Goal: Transaction & Acquisition: Book appointment/travel/reservation

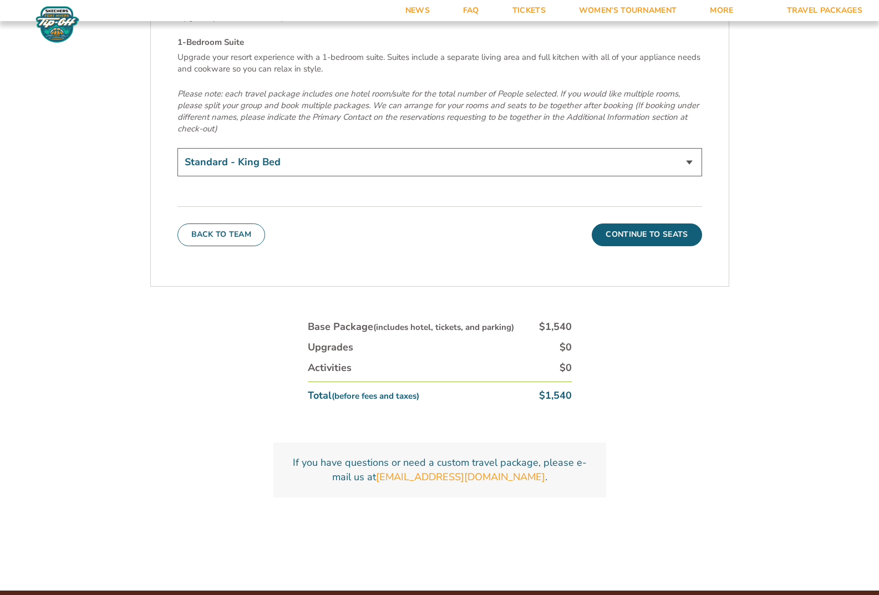
scroll to position [3992, 0]
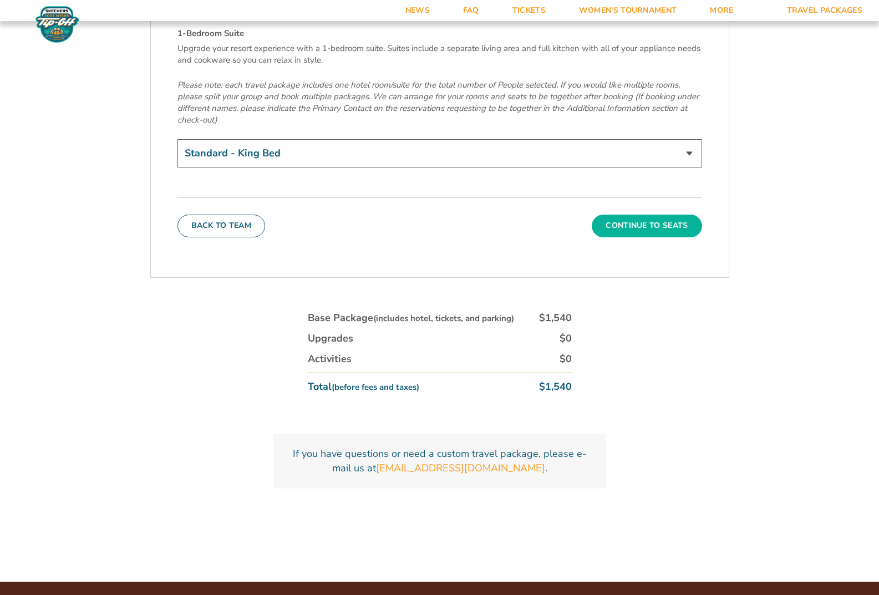
click at [649, 215] on button "Continue To Seats" at bounding box center [647, 226] width 110 height 22
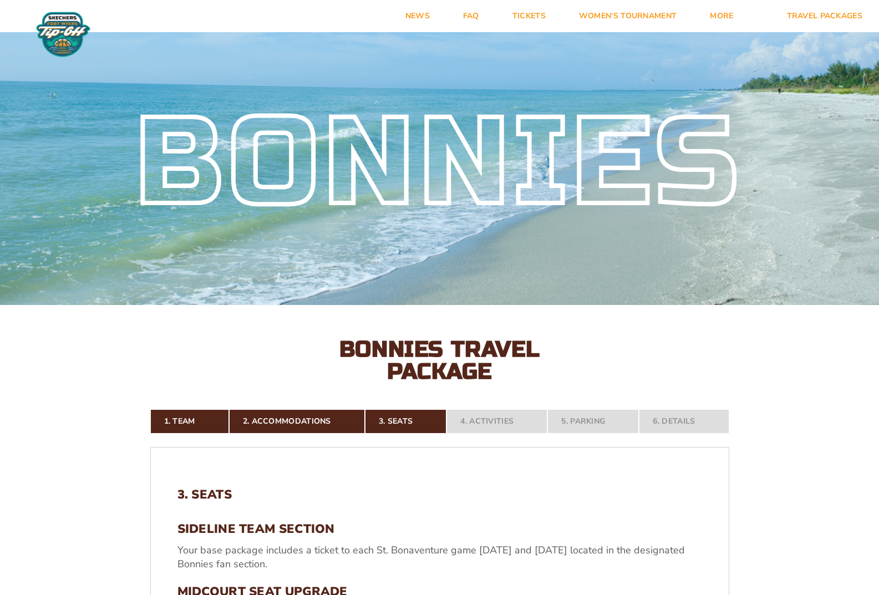
scroll to position [0, 0]
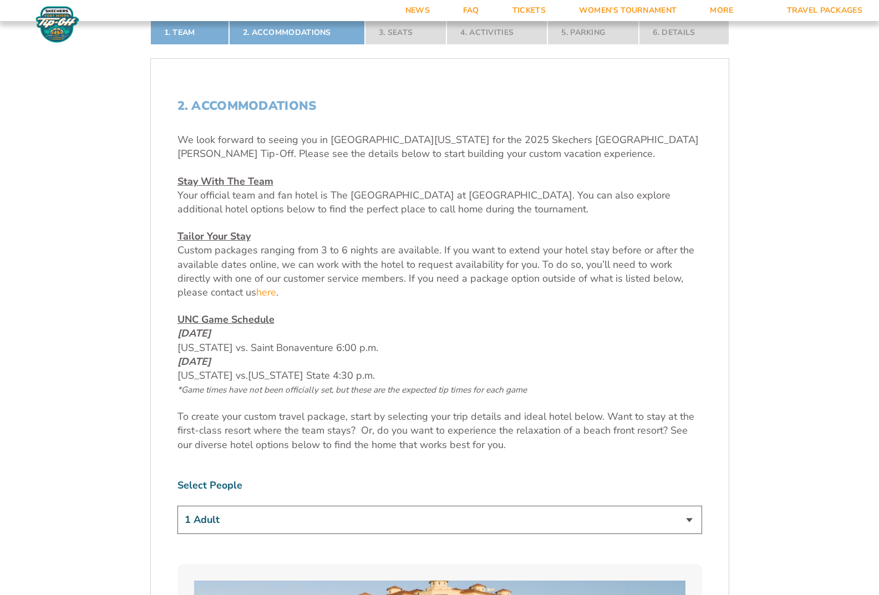
scroll to position [444, 0]
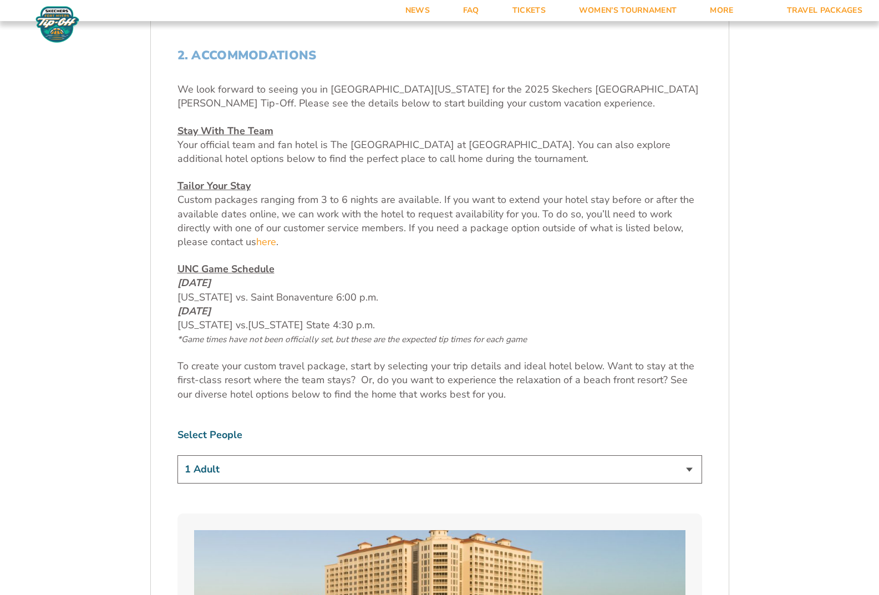
click at [689, 469] on select "1 Adult 2 Adults 3 Adults 4 Adults 2 Adults + 1 Child 2 Adults + 2 Children 2 A…" at bounding box center [439, 469] width 524 height 28
select select "3 Adults"
click at [177, 455] on select "1 Adult 2 Adults 3 Adults 4 Adults 2 Adults + 1 Child 2 Adults + 2 Children 2 A…" at bounding box center [439, 469] width 524 height 28
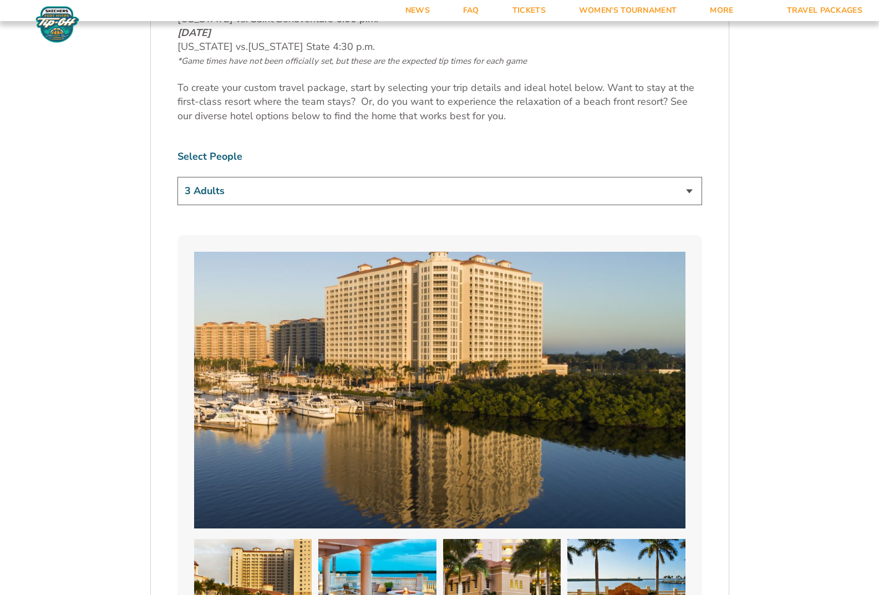
scroll to position [776, 0]
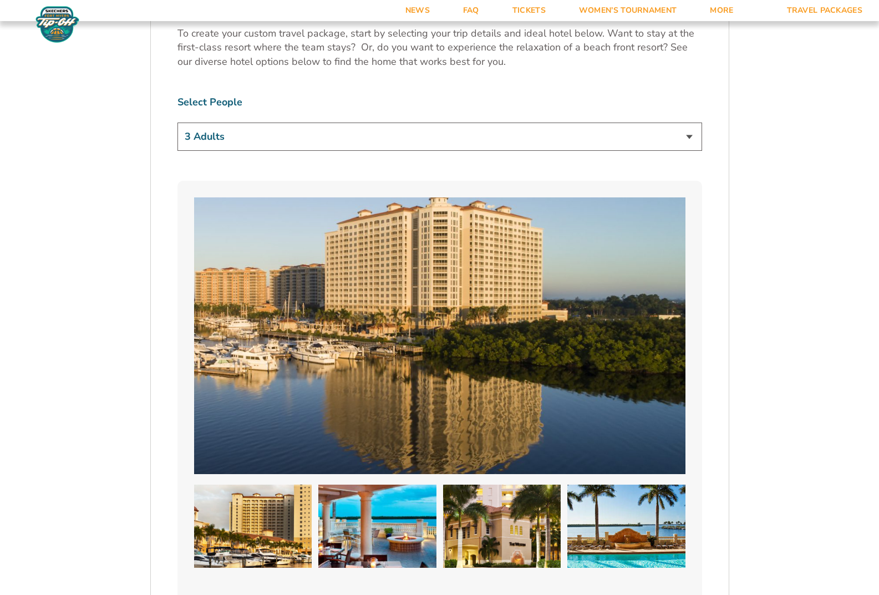
click at [366, 496] on img at bounding box center [377, 526] width 118 height 83
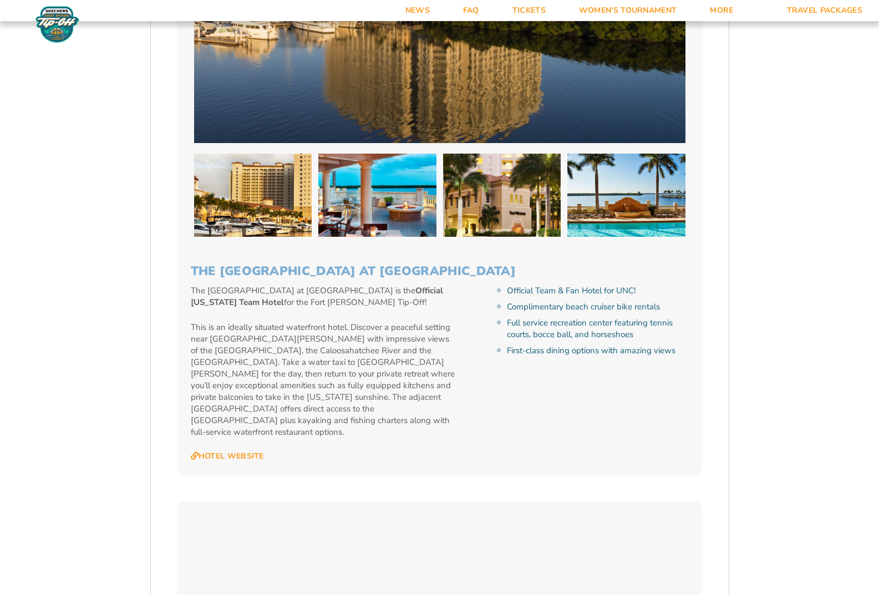
scroll to position [1109, 0]
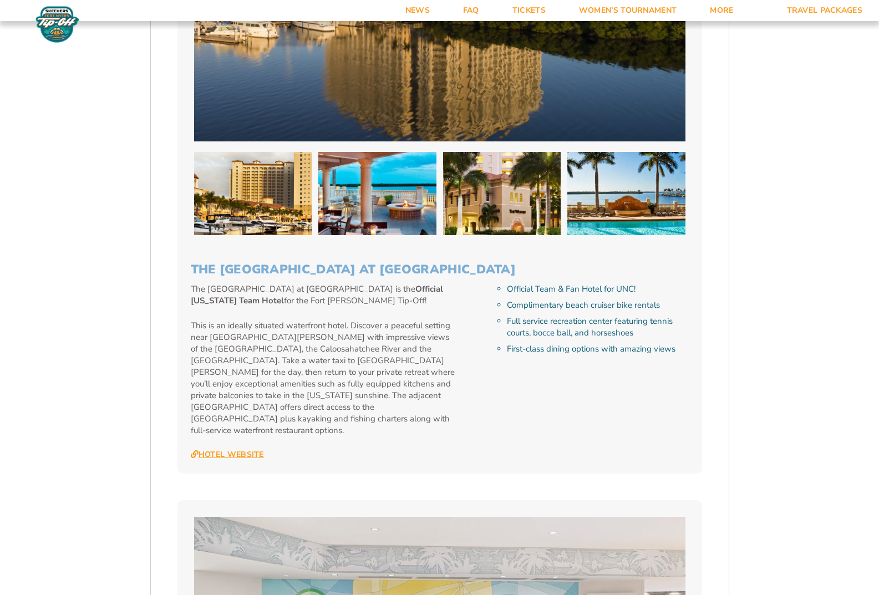
click at [253, 450] on link "Hotel Website" at bounding box center [227, 455] width 73 height 10
